Goal: Transaction & Acquisition: Purchase product/service

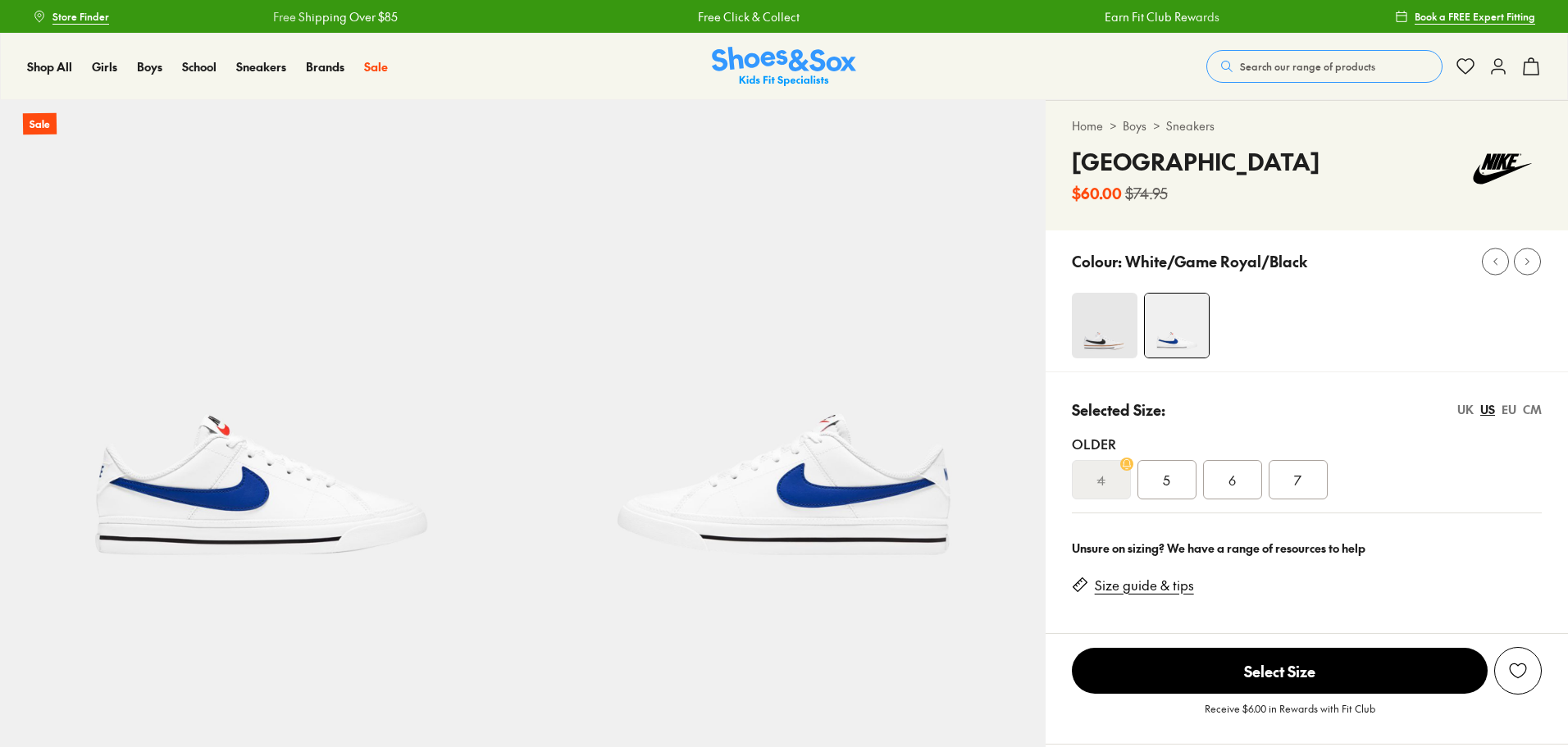
select select "*"
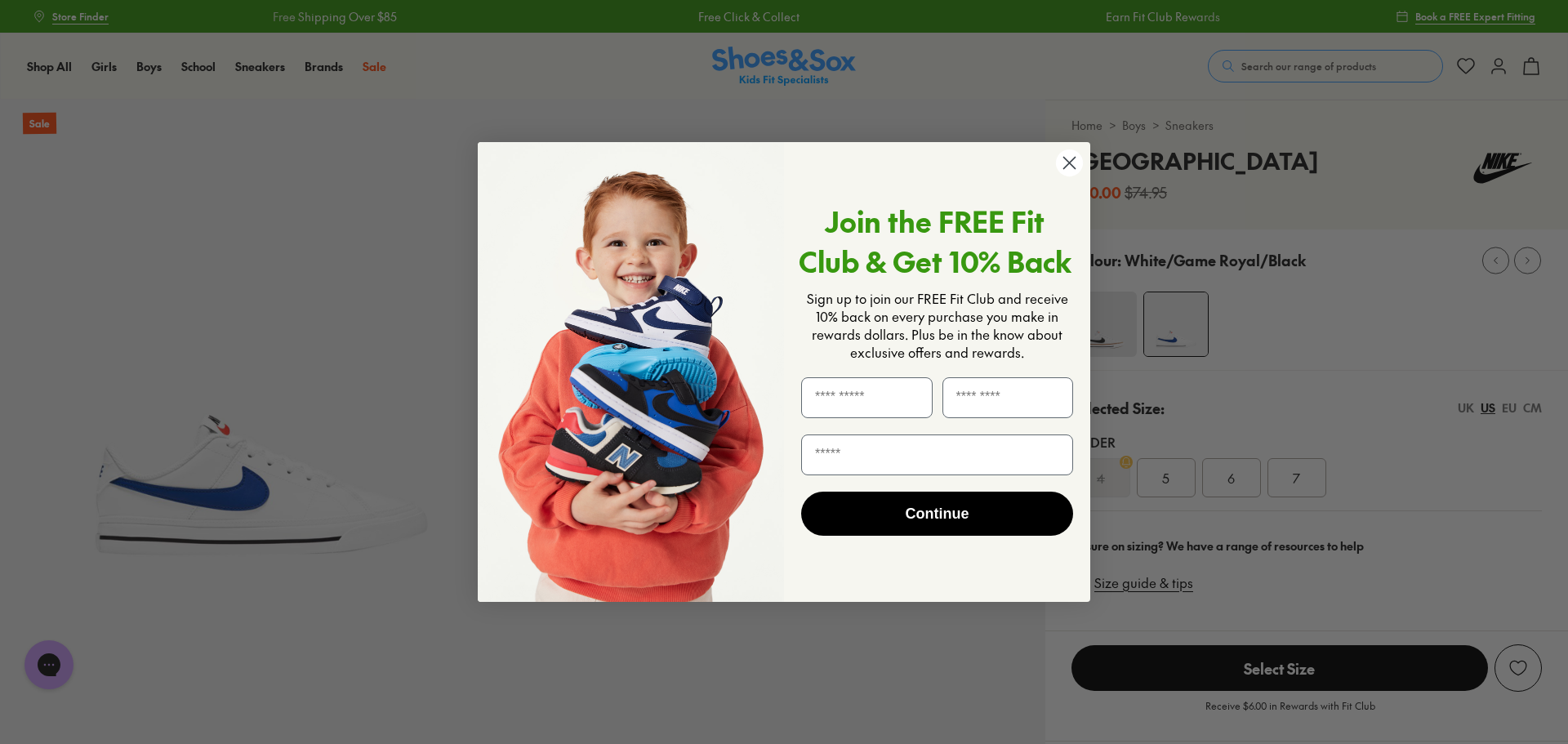
click at [1065, 165] on circle "Close dialog" at bounding box center [1069, 162] width 27 height 27
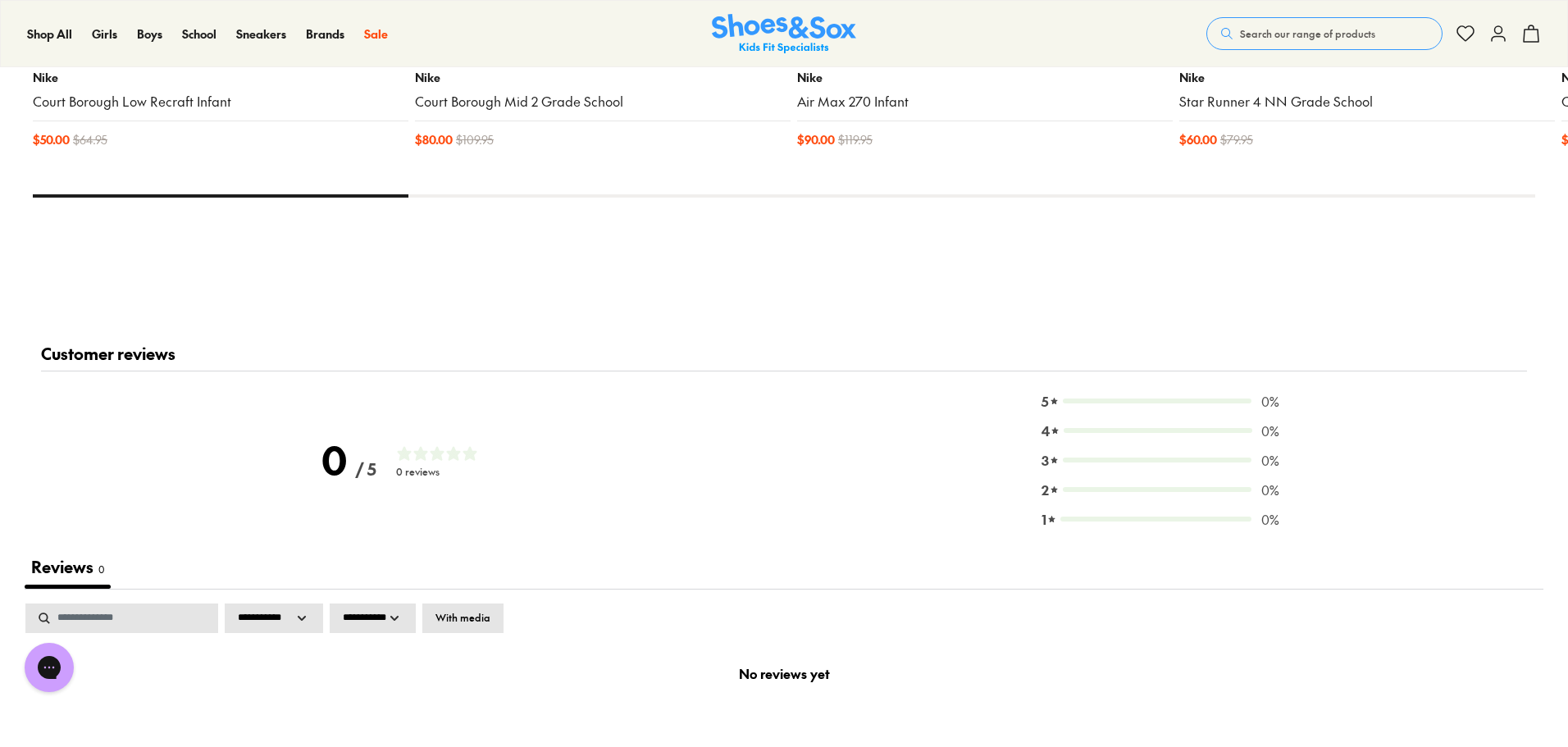
scroll to position [1476, 0]
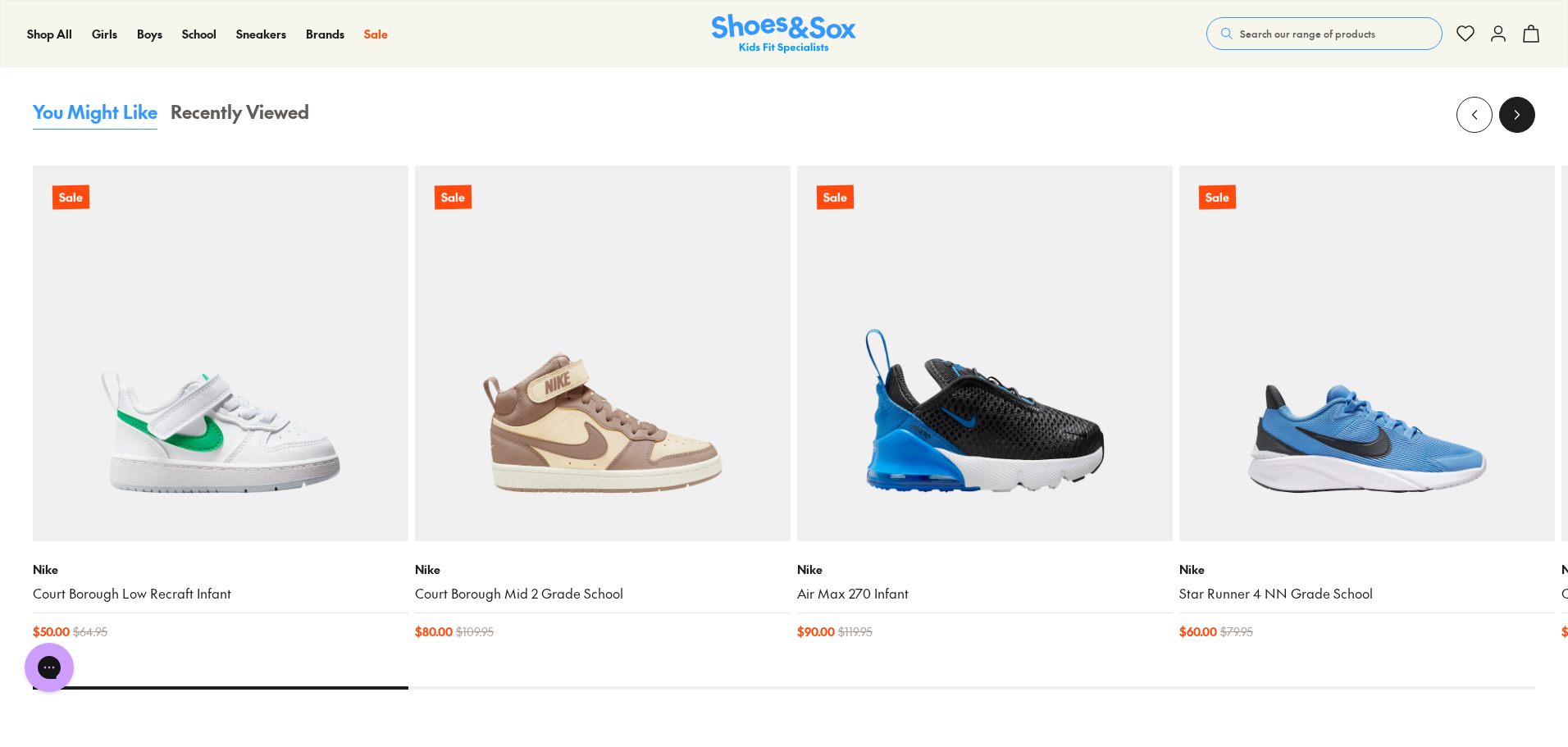
click at [1514, 125] on button at bounding box center [1517, 115] width 36 height 36
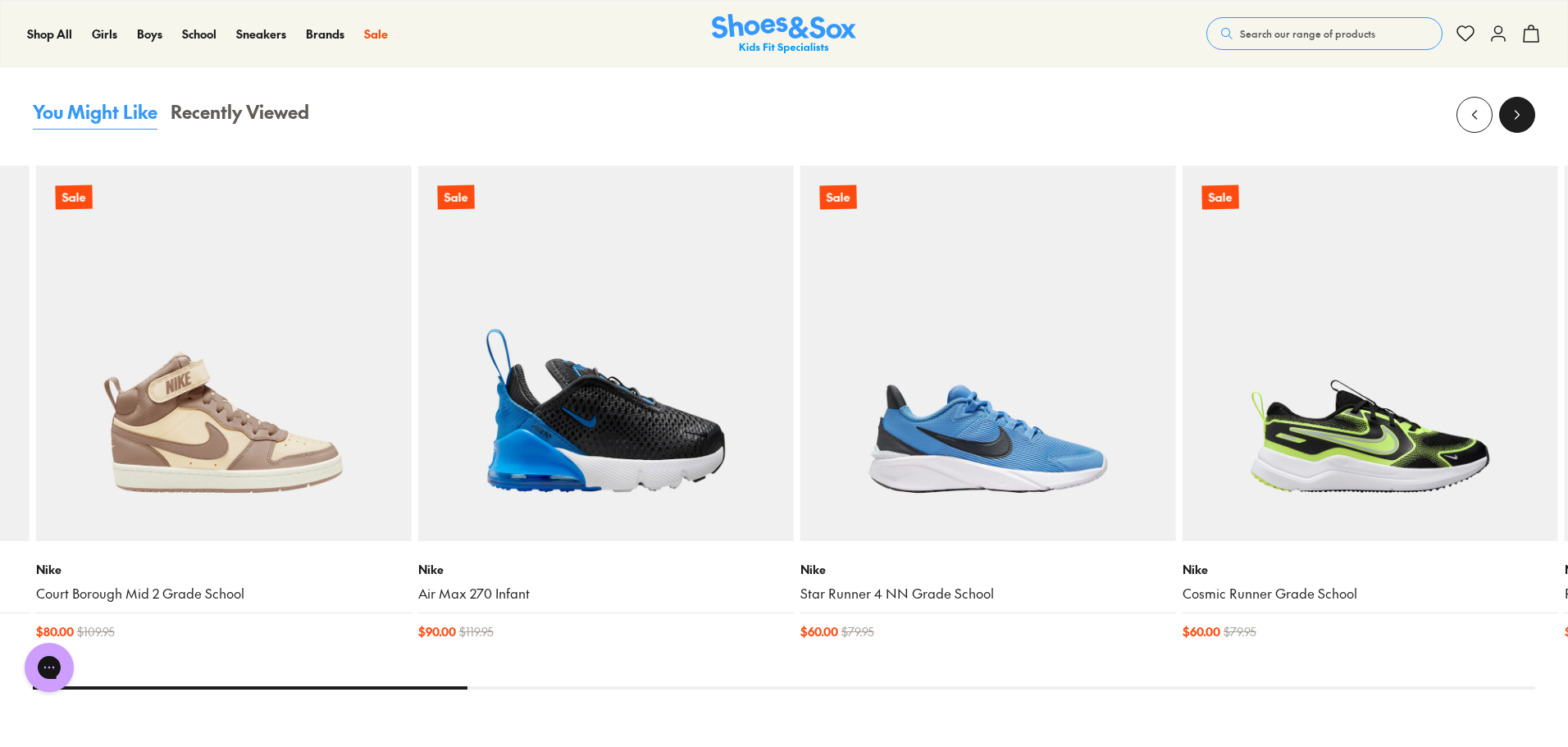
click at [1514, 125] on button at bounding box center [1517, 115] width 36 height 36
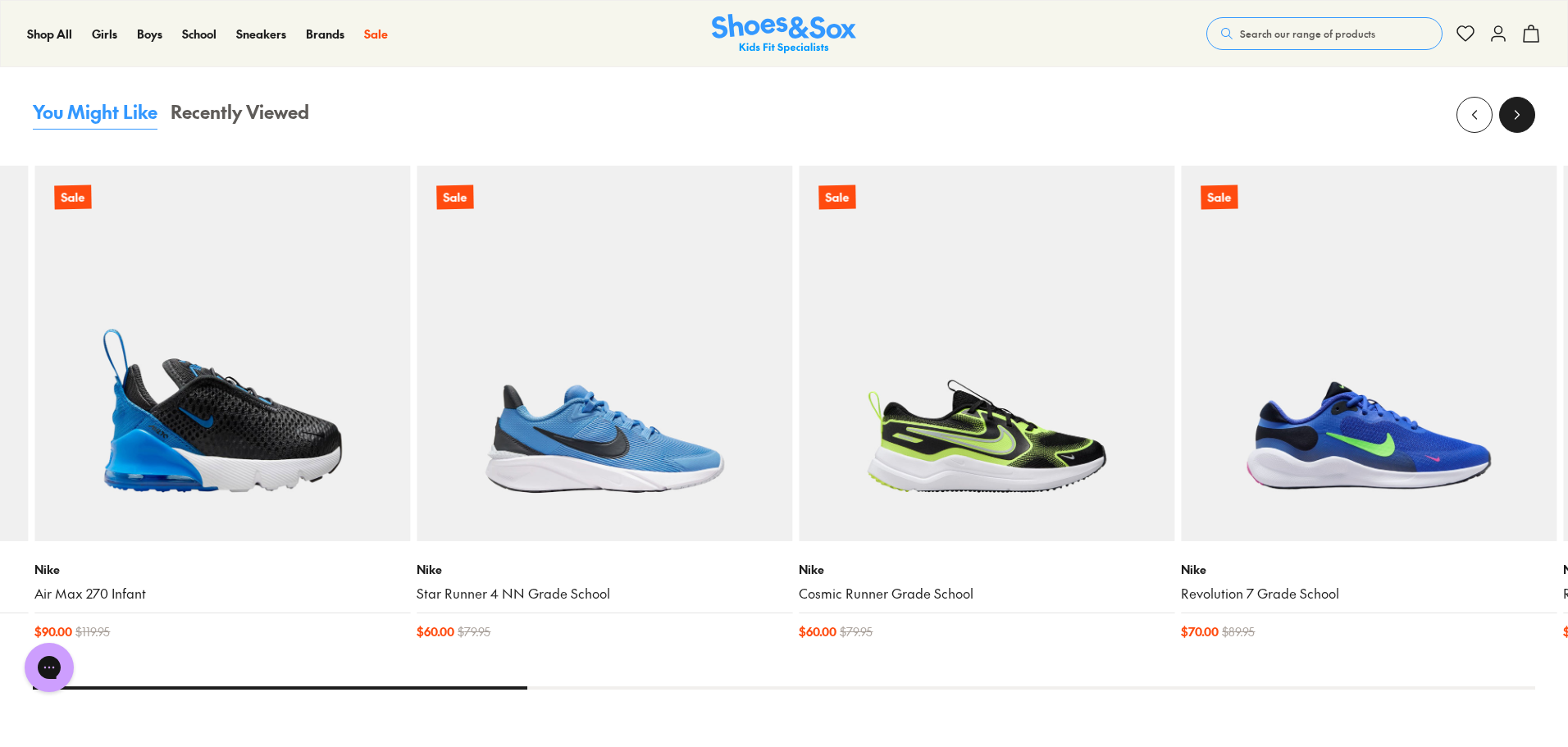
click at [1514, 125] on button at bounding box center [1517, 115] width 36 height 36
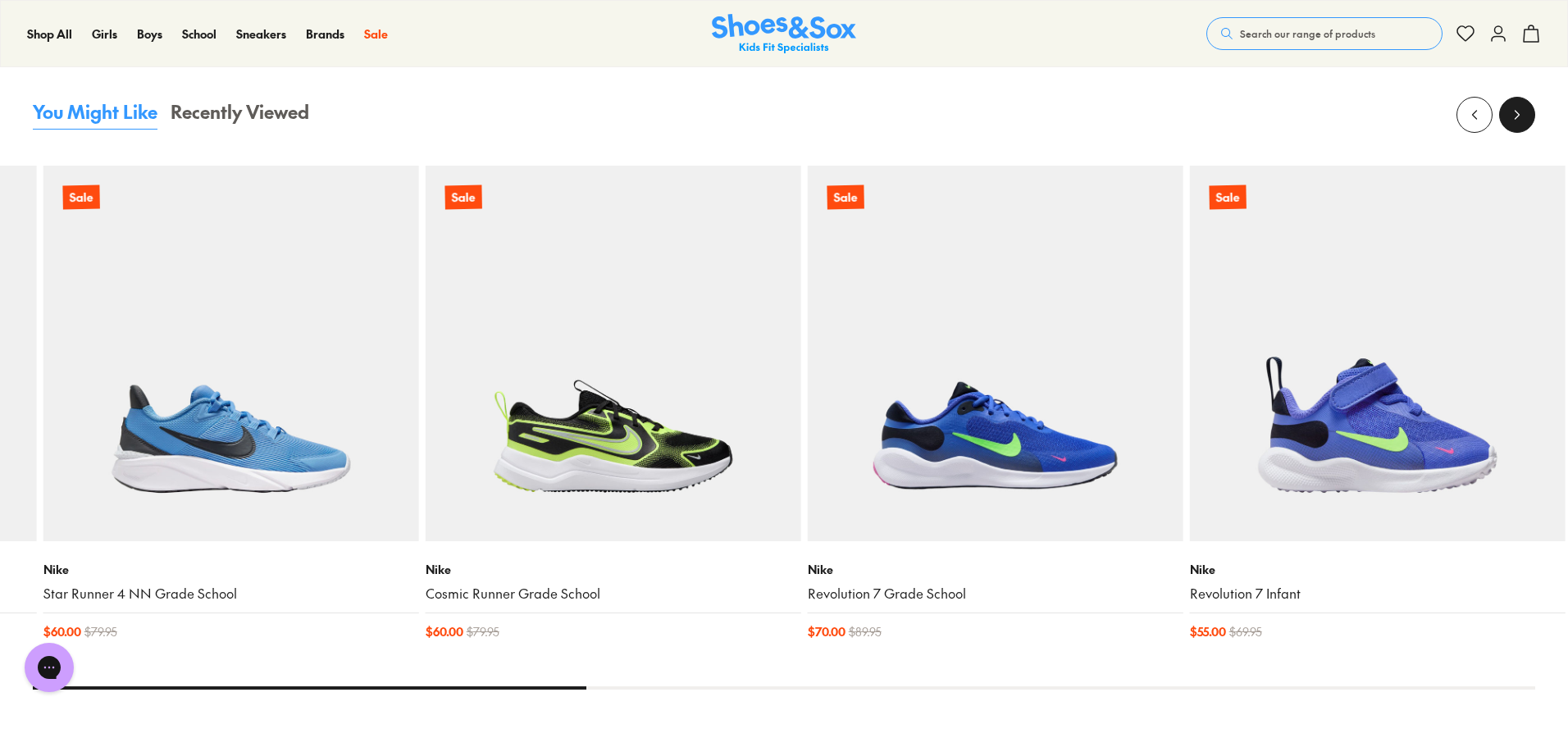
click at [1514, 125] on button at bounding box center [1517, 115] width 36 height 36
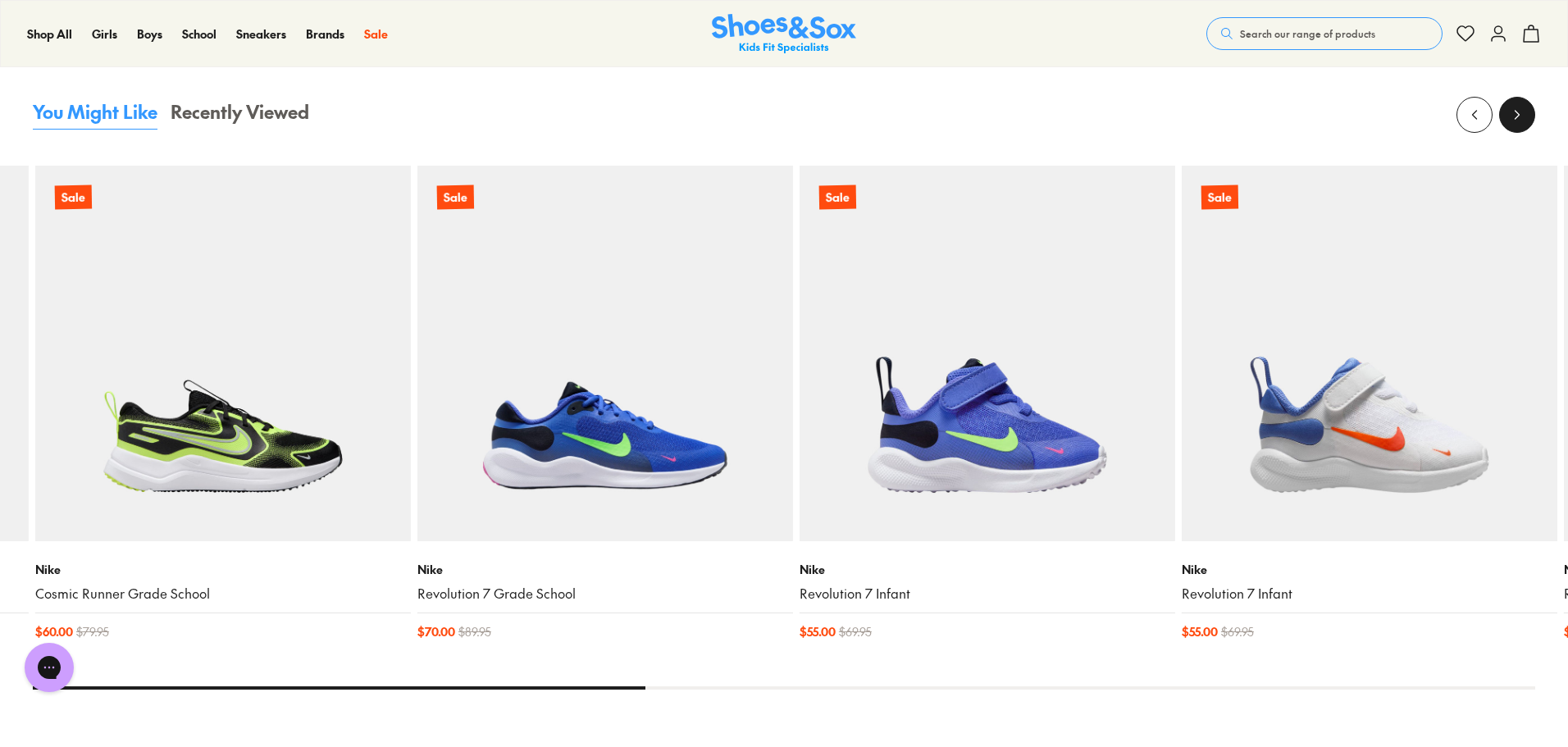
click at [1514, 125] on button at bounding box center [1517, 115] width 36 height 36
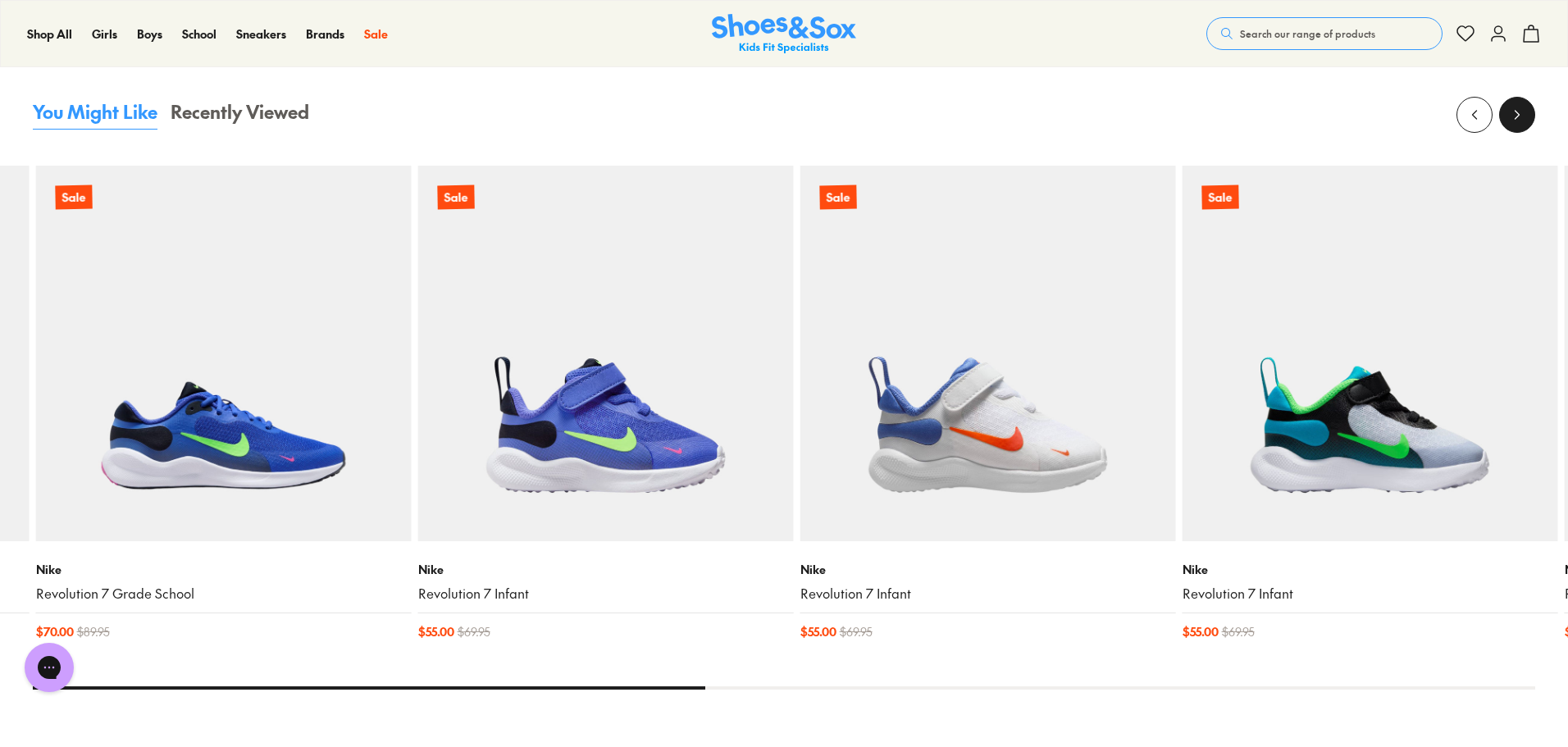
click at [1514, 125] on button at bounding box center [1517, 115] width 36 height 36
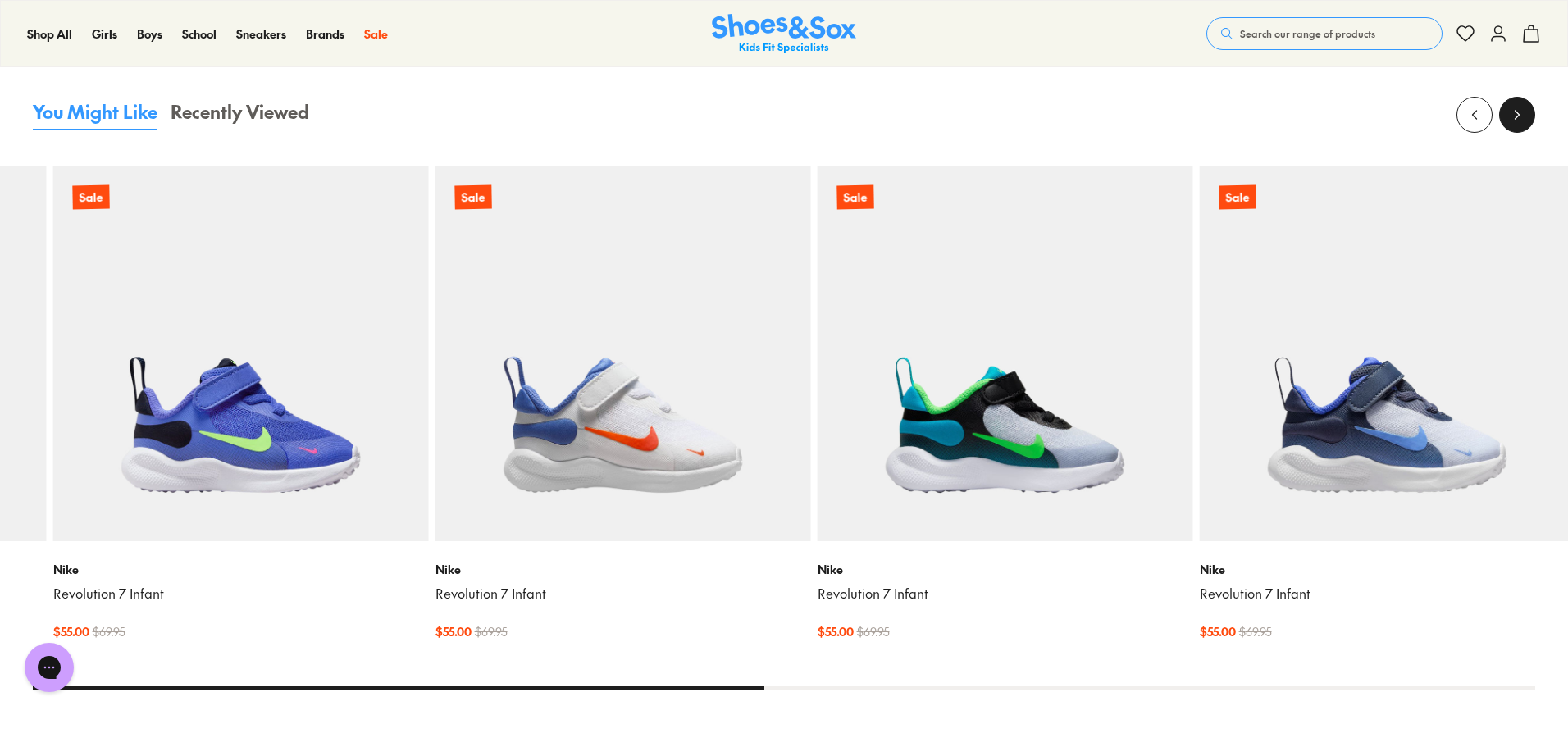
click at [1514, 125] on button at bounding box center [1517, 115] width 36 height 36
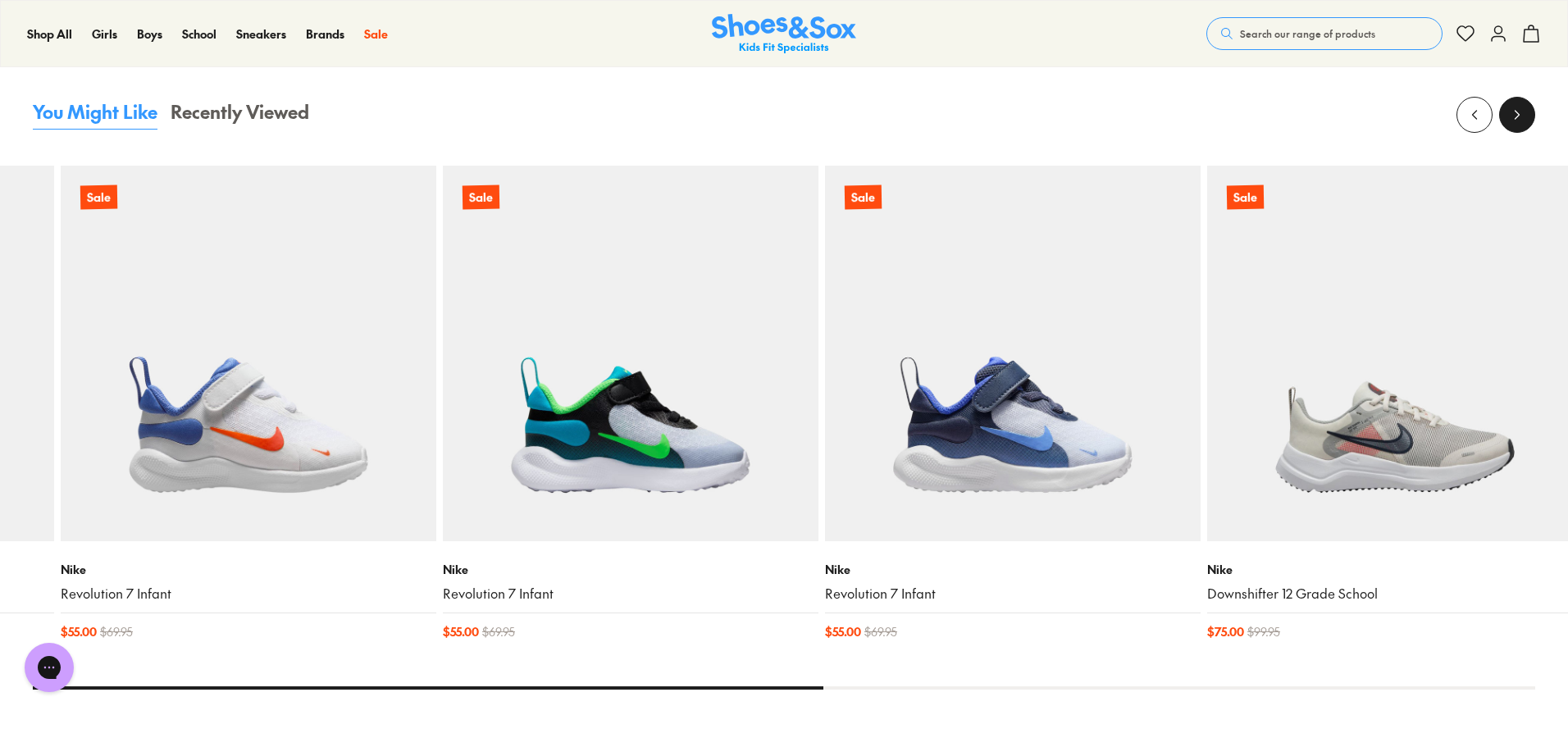
click at [1514, 126] on button at bounding box center [1517, 115] width 36 height 36
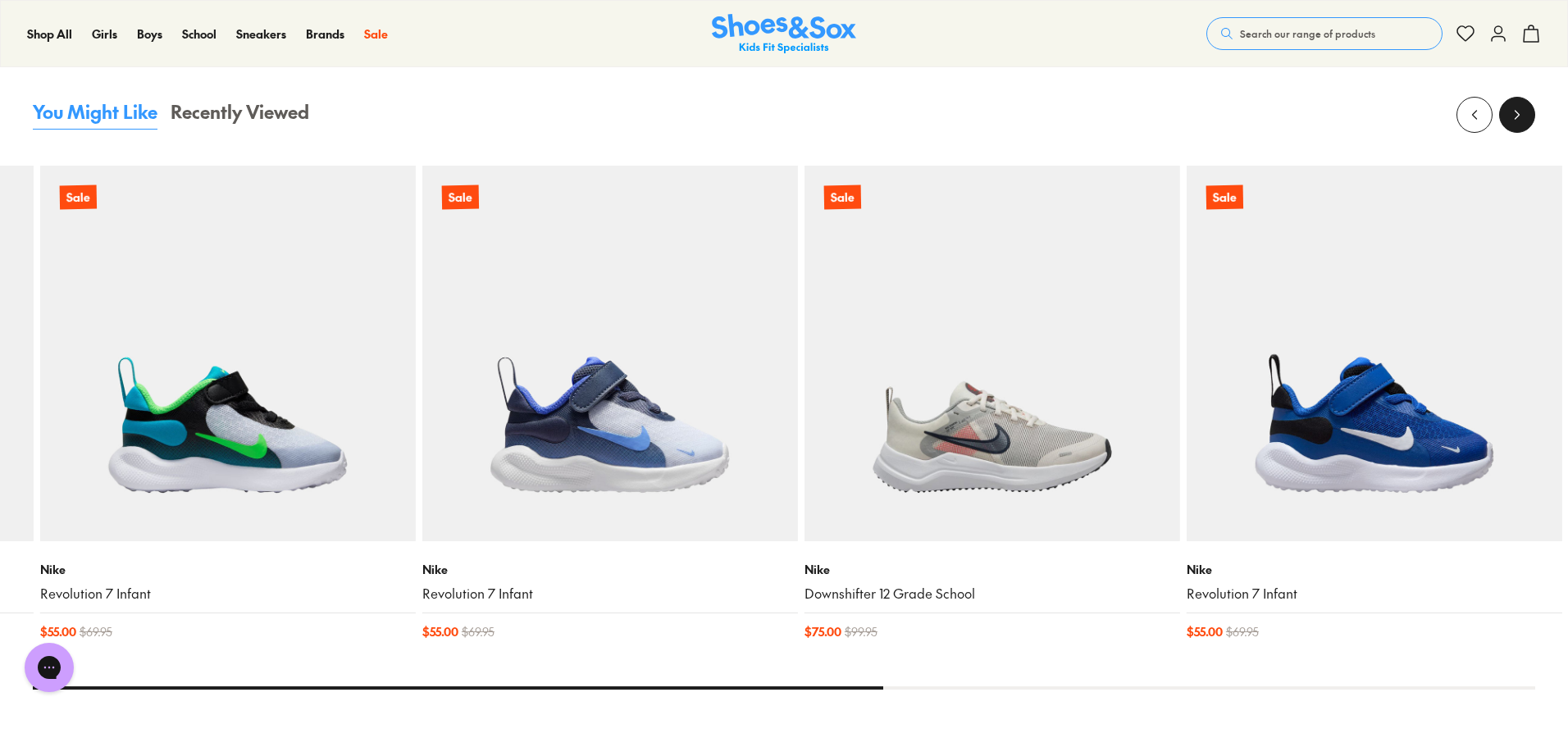
click at [1514, 126] on button at bounding box center [1517, 115] width 36 height 36
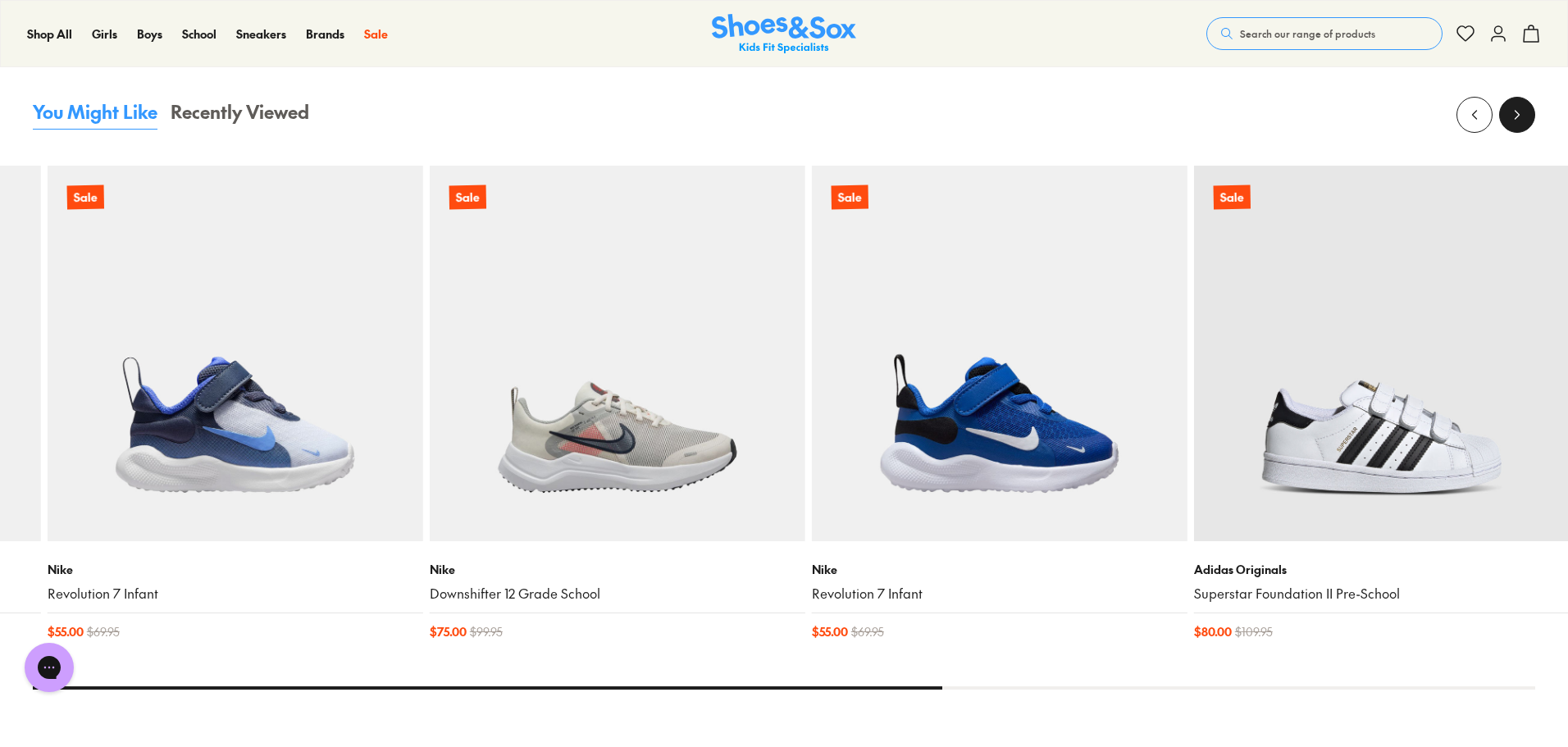
click at [1514, 126] on button at bounding box center [1517, 115] width 36 height 36
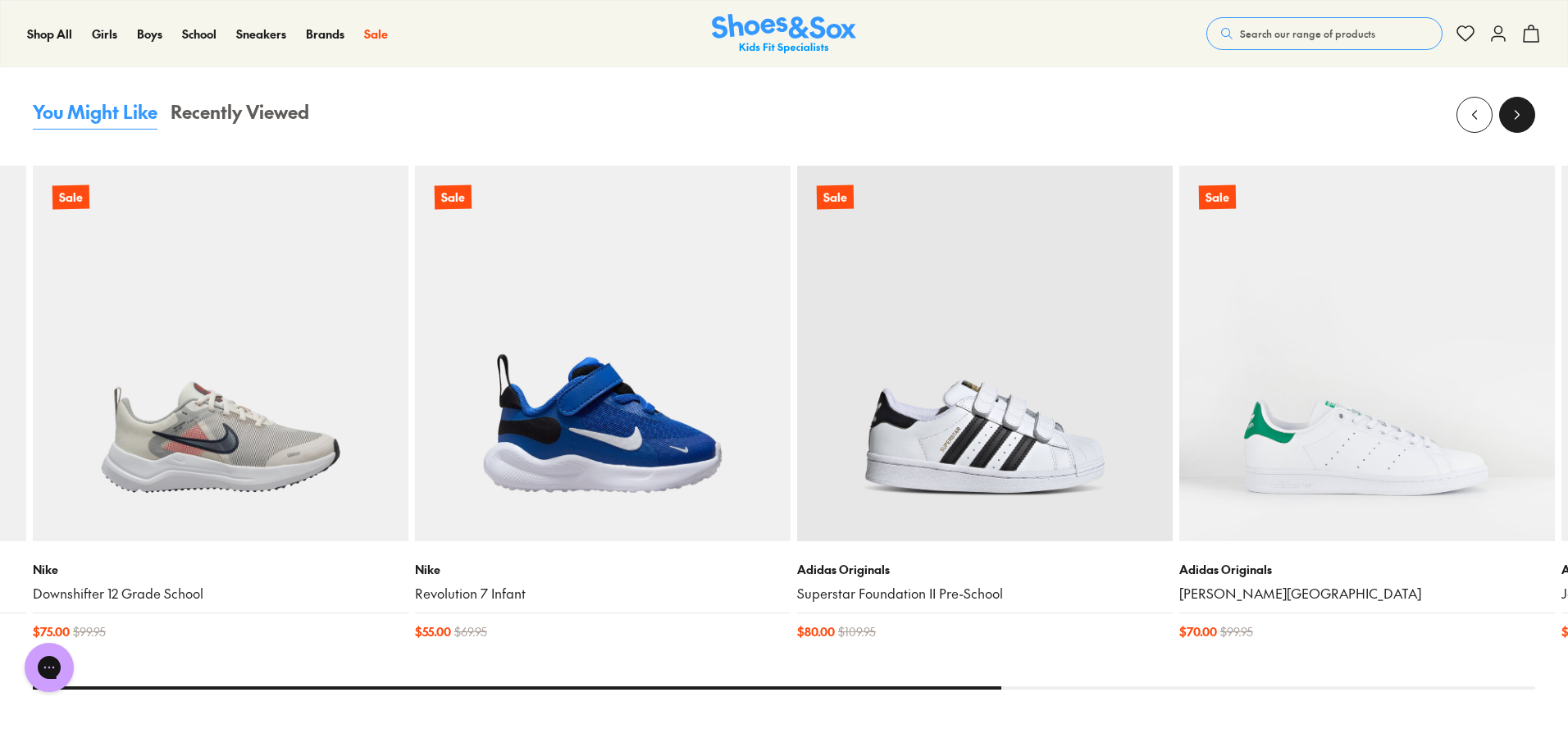
click at [1514, 126] on button at bounding box center [1517, 115] width 36 height 36
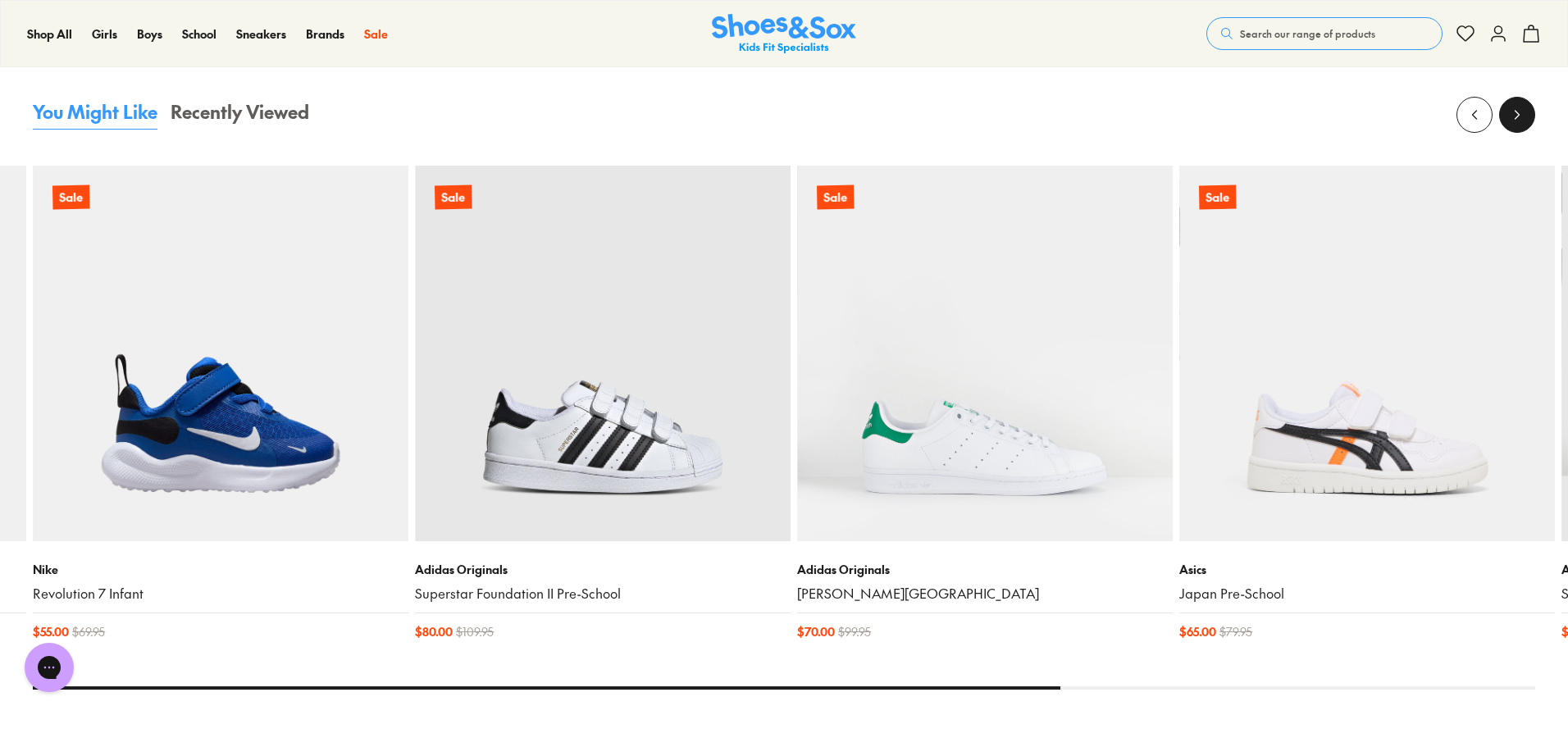
click at [1514, 126] on button at bounding box center [1517, 115] width 36 height 36
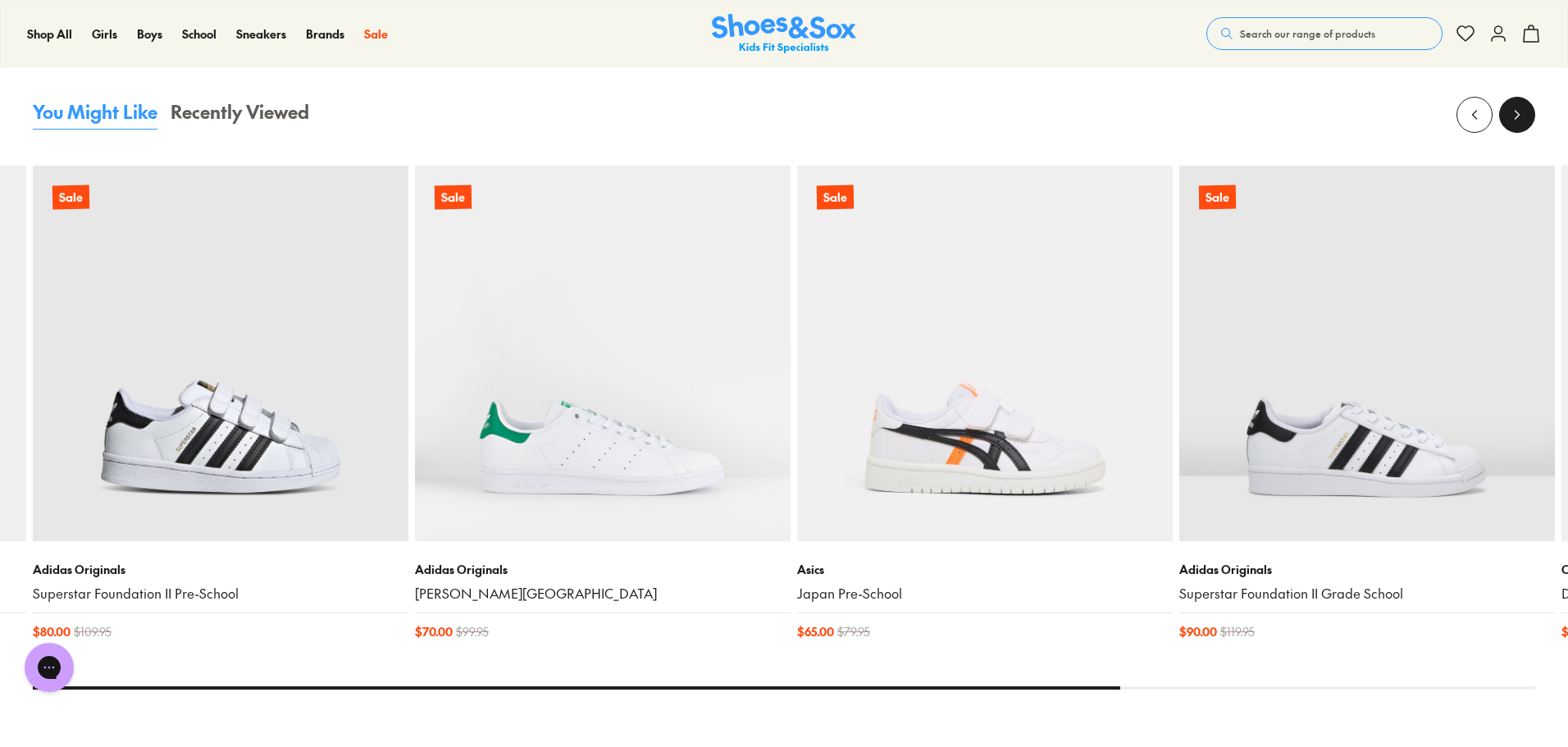
click at [1514, 126] on button at bounding box center [1517, 115] width 36 height 36
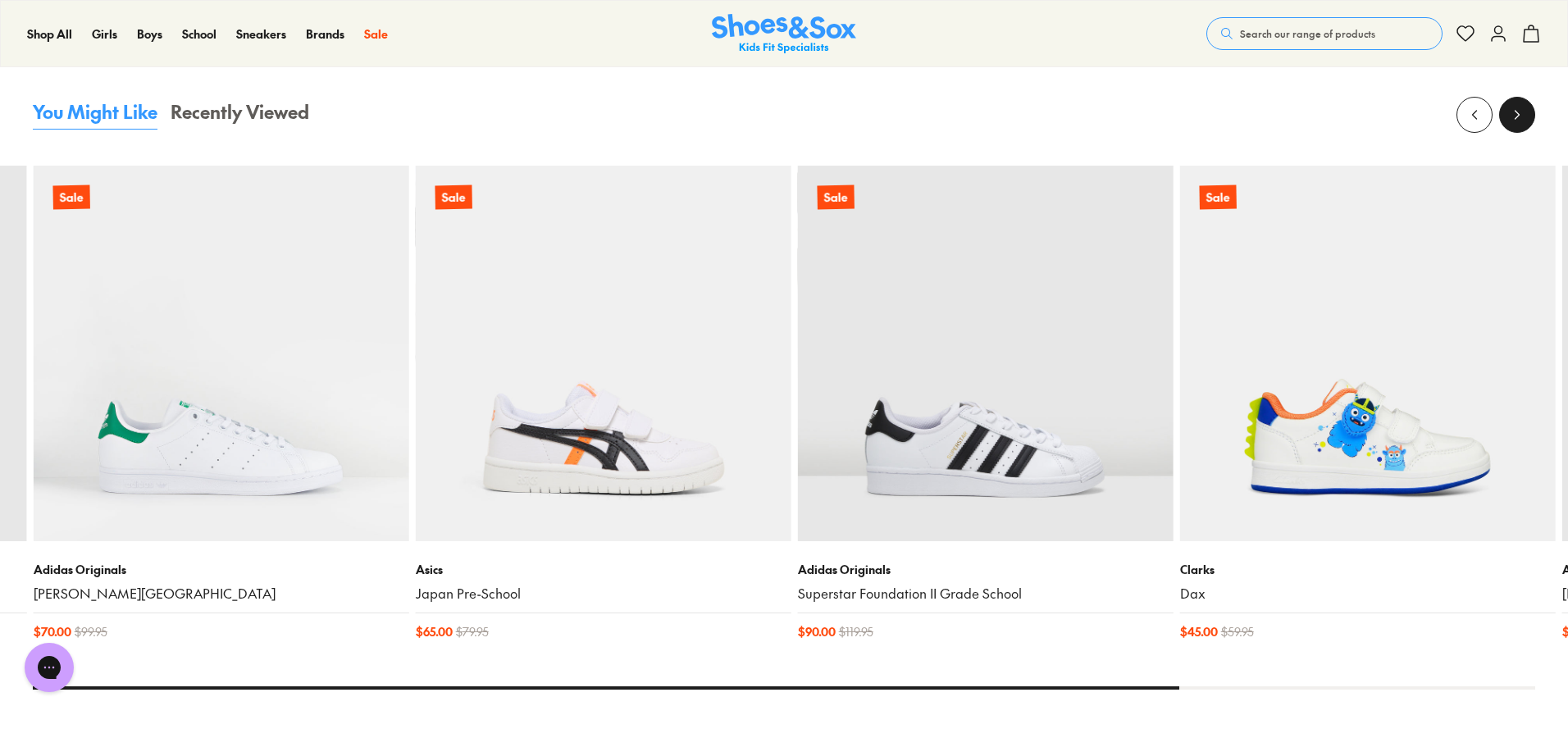
click at [1514, 126] on button at bounding box center [1517, 115] width 36 height 36
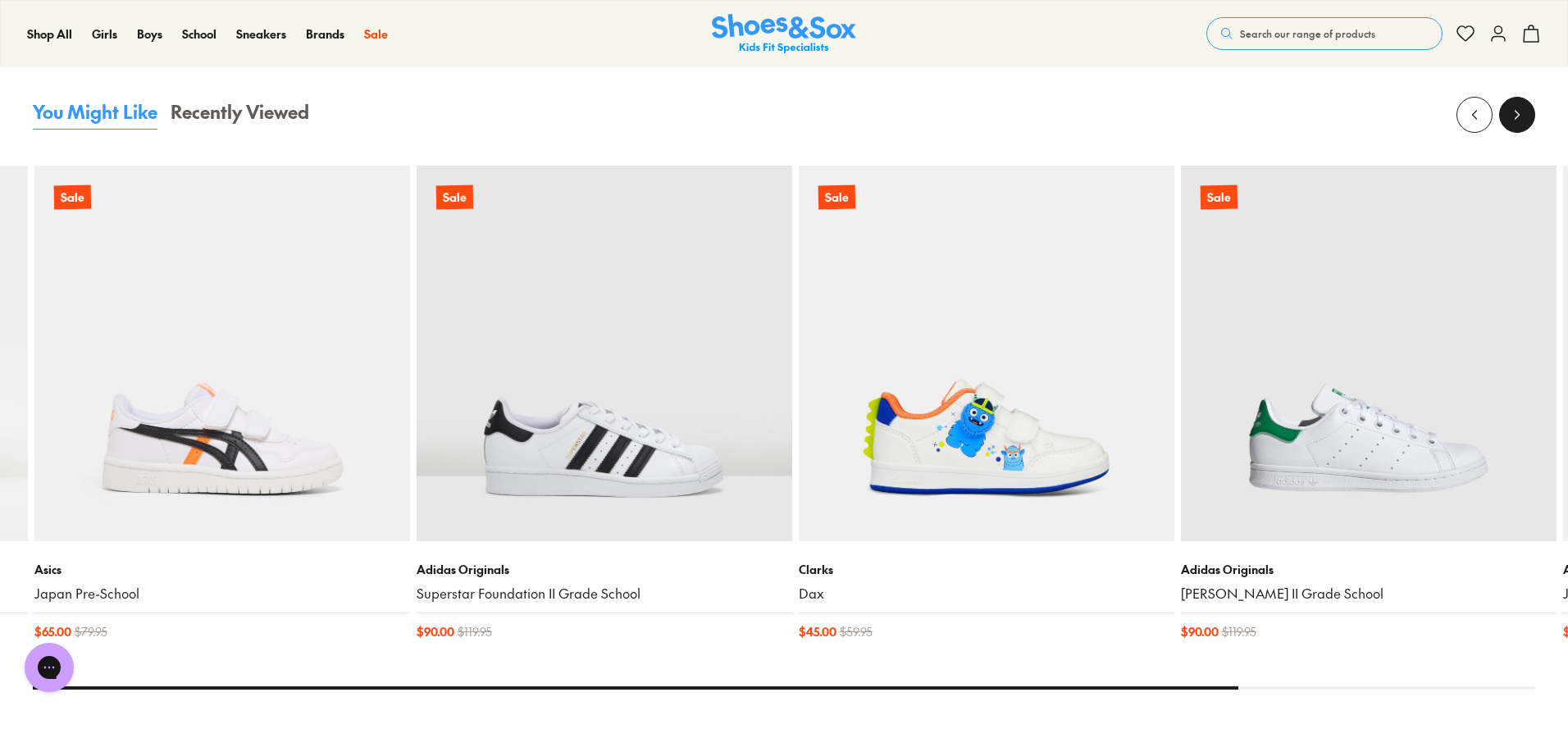
click at [1514, 126] on button at bounding box center [1517, 115] width 36 height 36
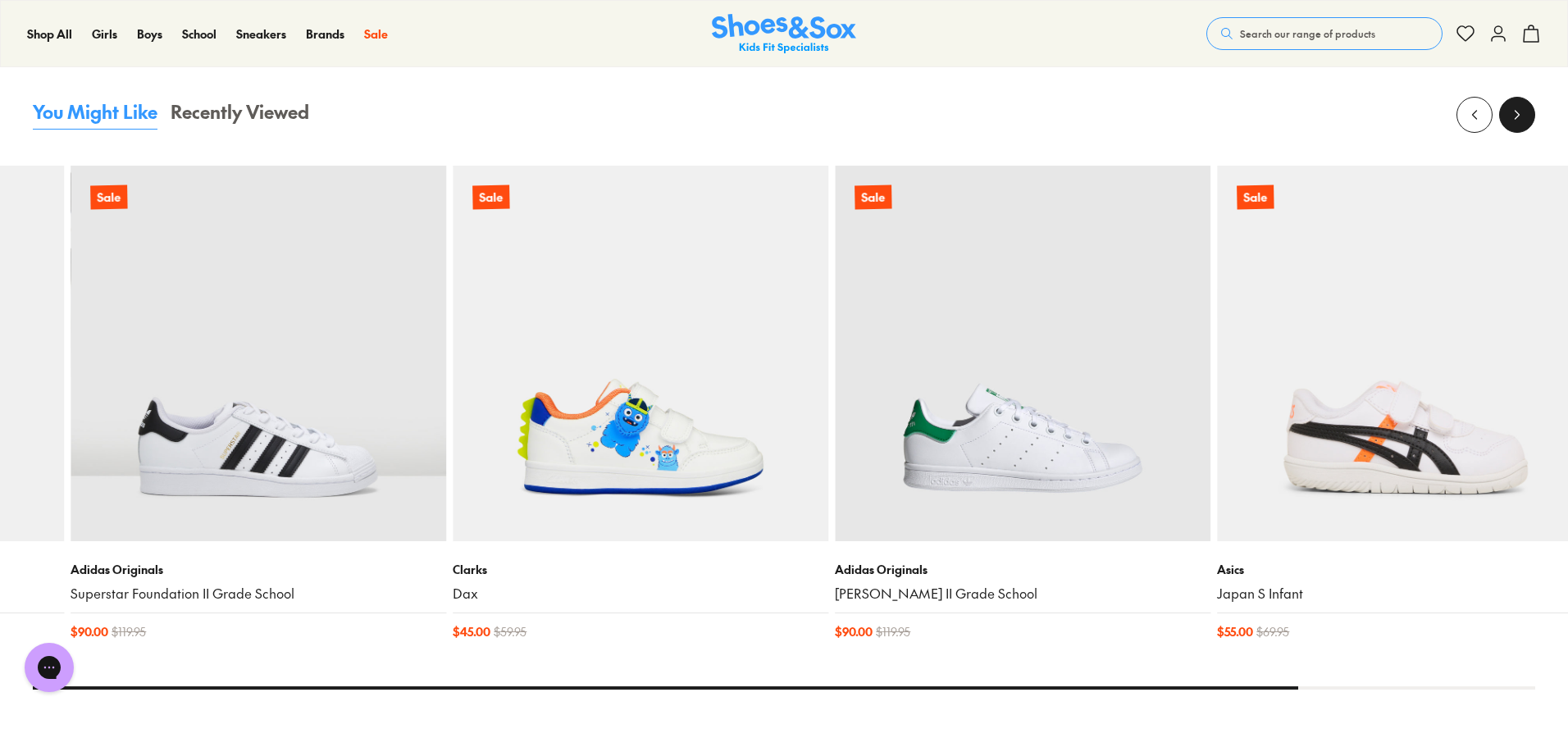
click at [1514, 126] on button at bounding box center [1517, 115] width 36 height 36
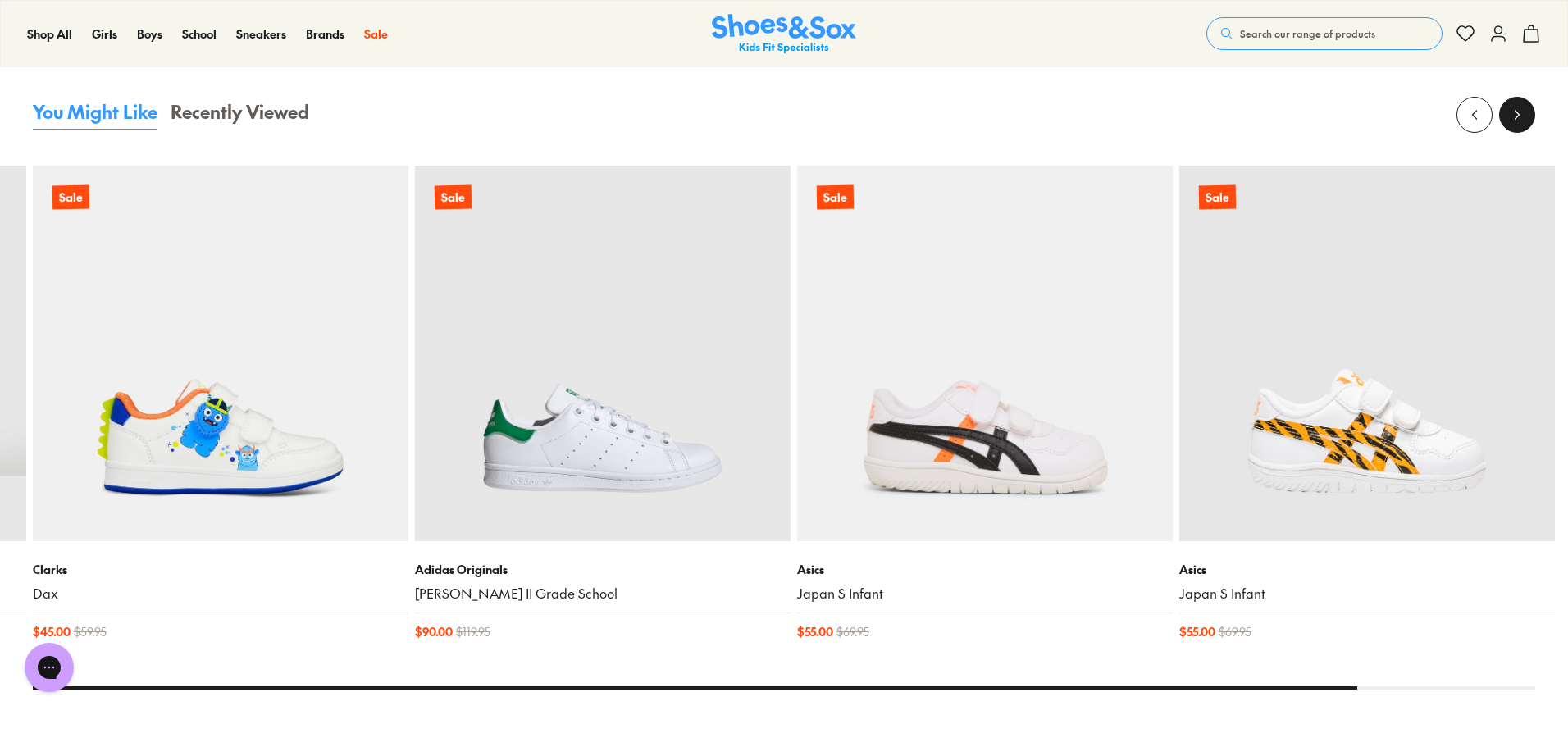
click at [1514, 126] on button at bounding box center [1517, 115] width 36 height 36
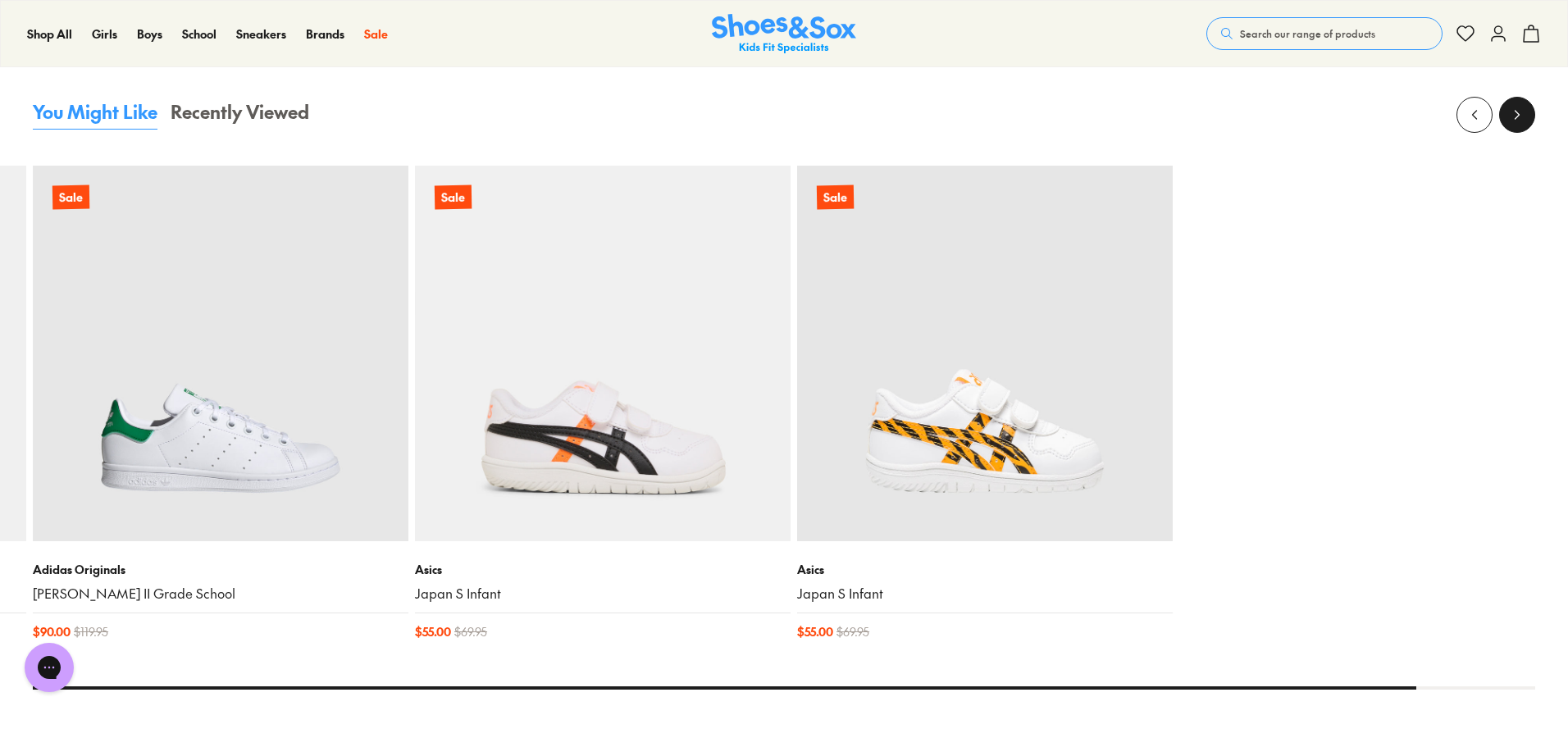
click at [1514, 126] on button at bounding box center [1517, 115] width 36 height 36
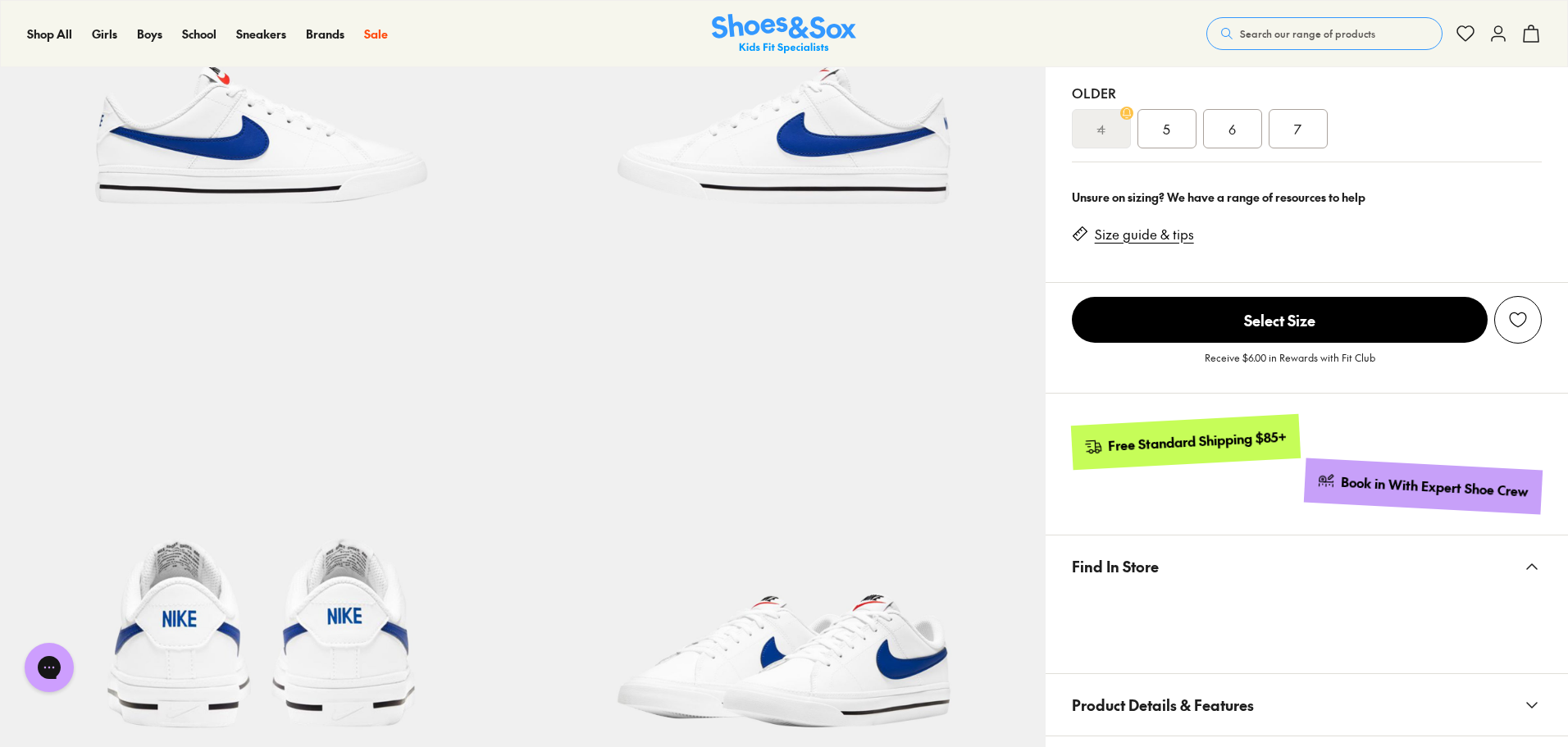
scroll to position [492, 0]
